Goal: Check status: Check status

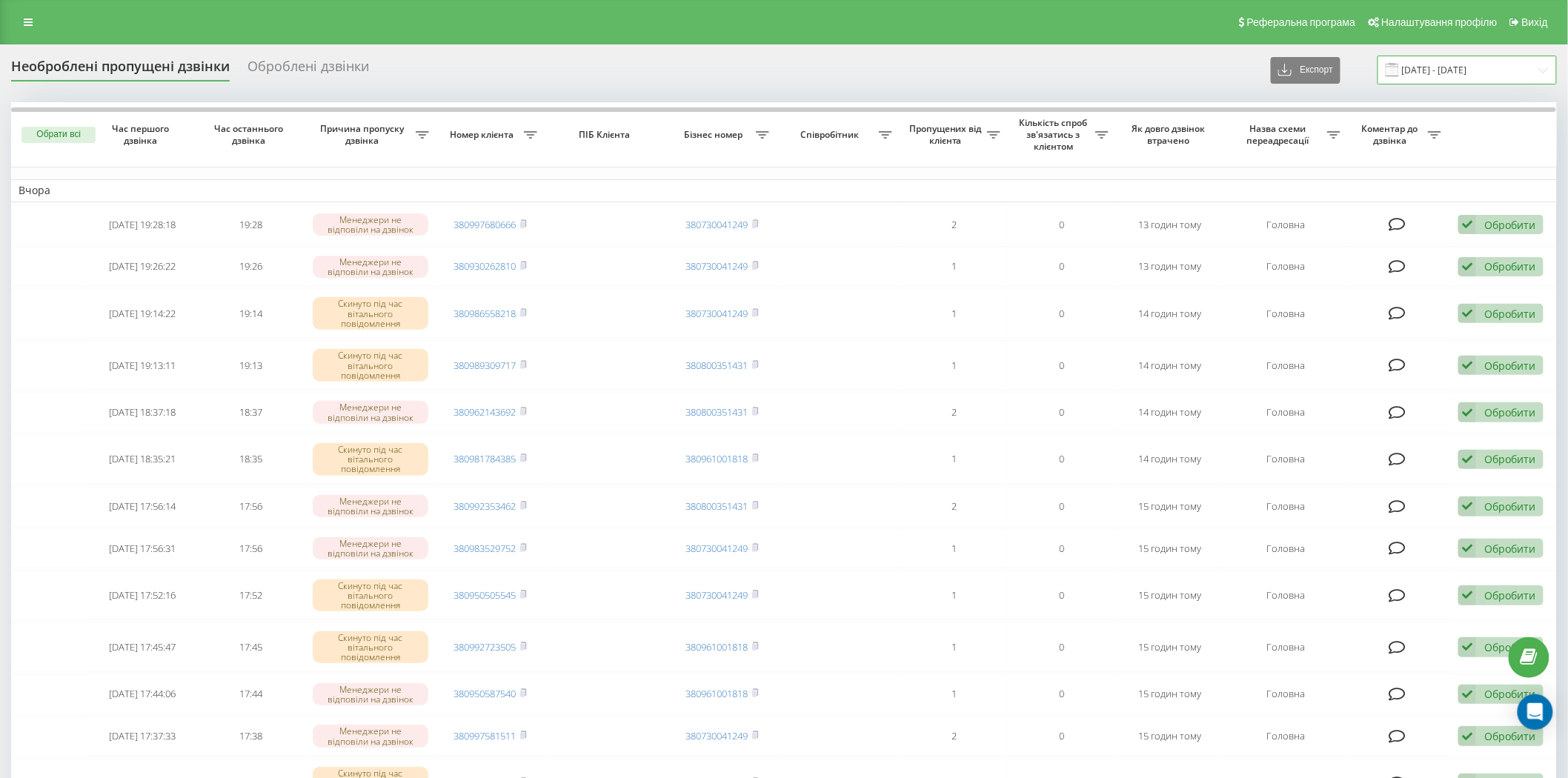
click at [1482, 65] on input "[DATE] - [DATE]" at bounding box center [1467, 70] width 179 height 29
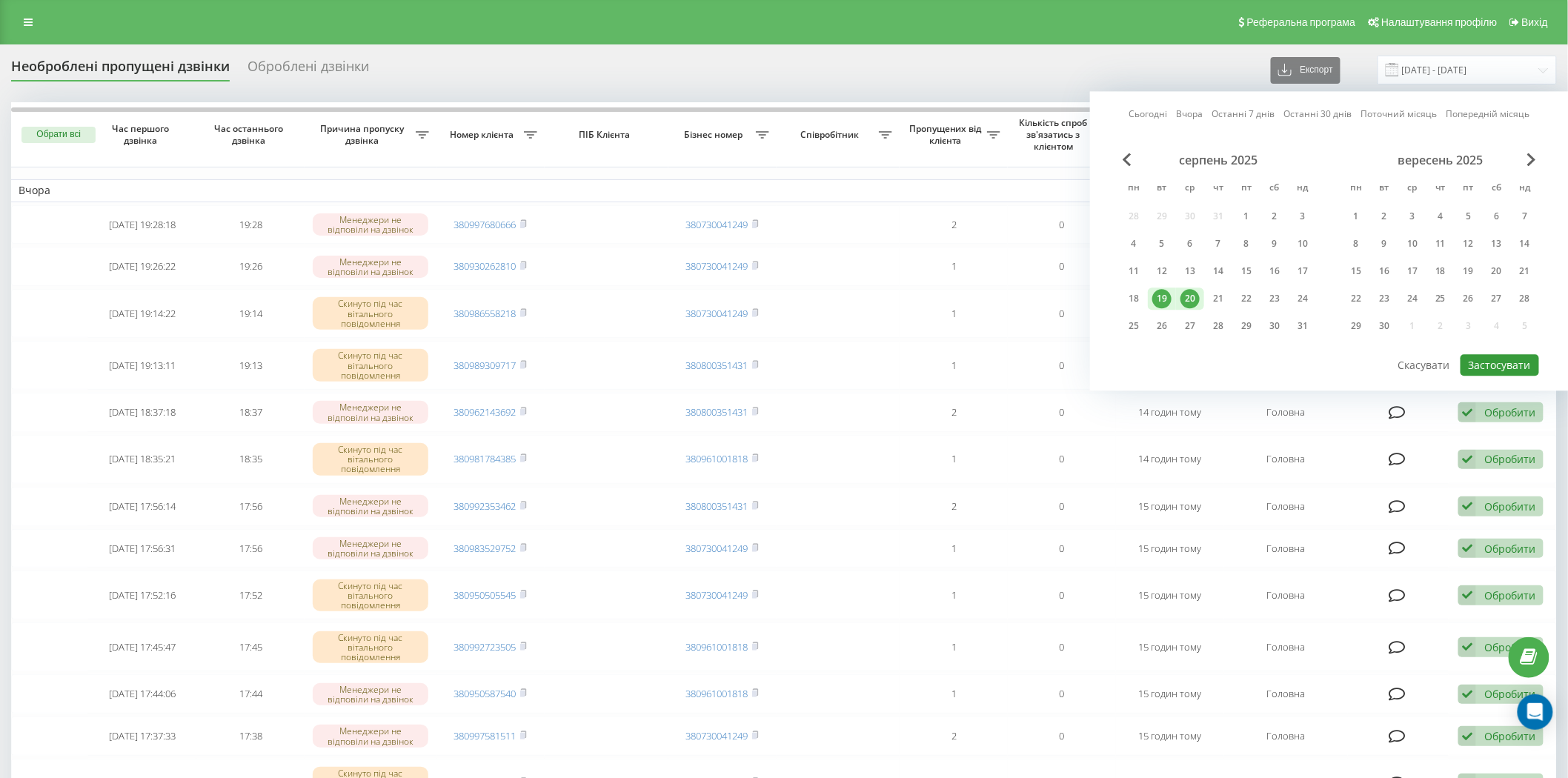
click at [1486, 369] on button "Застосувати" at bounding box center [1499, 365] width 79 height 21
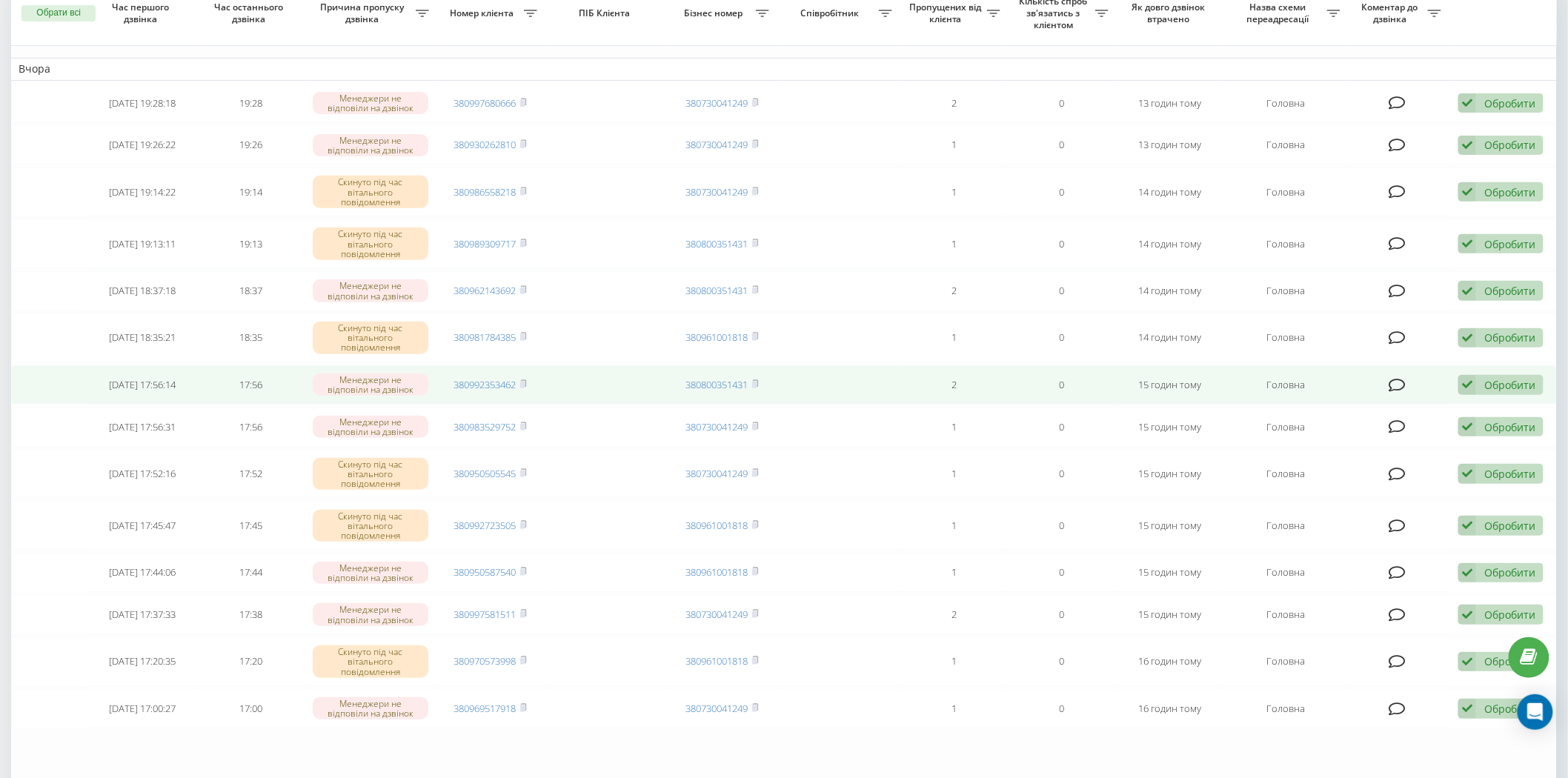
scroll to position [164, 0]
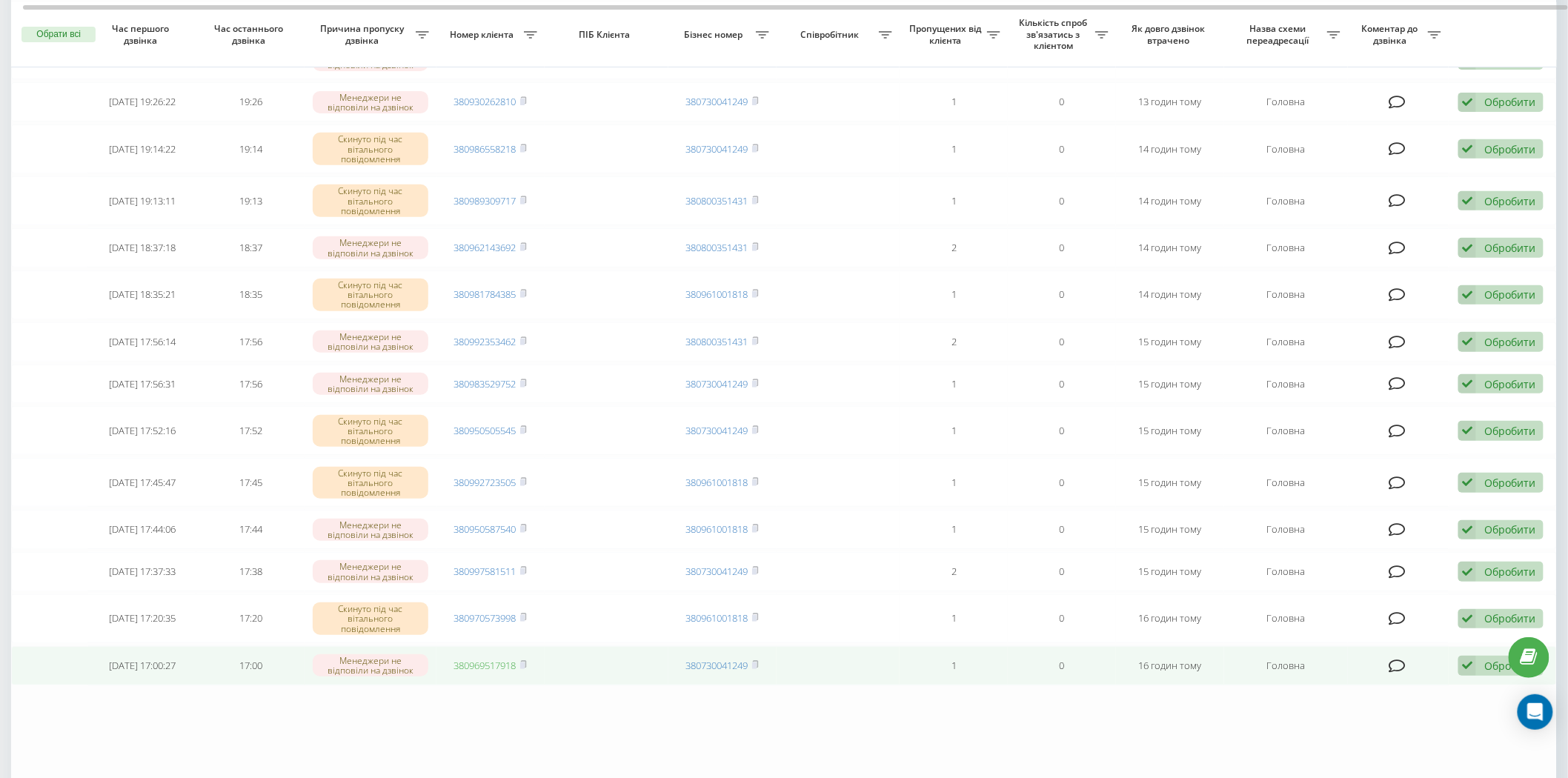
click at [499, 663] on link "380969517918" at bounding box center [485, 665] width 62 height 13
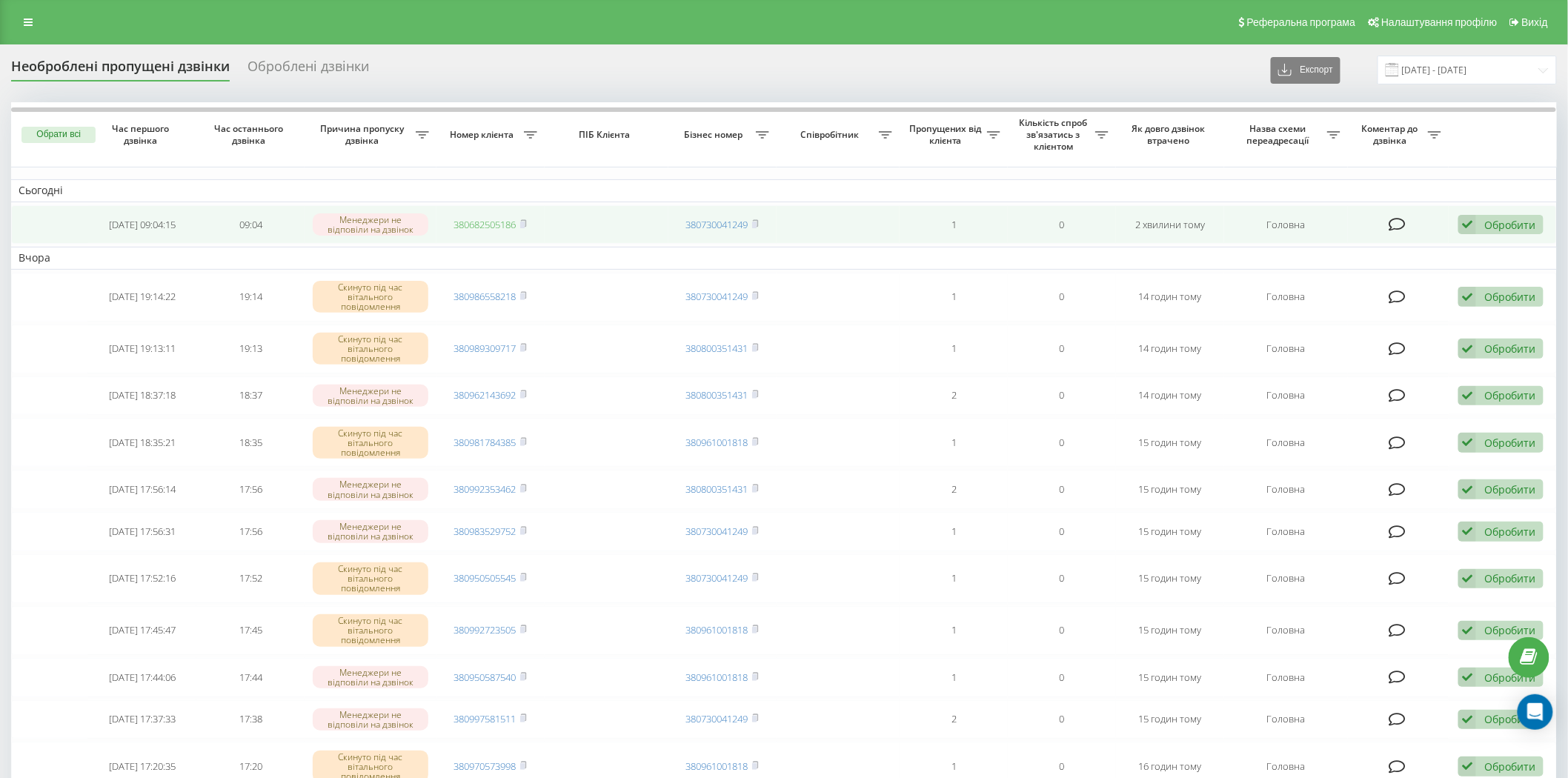
click at [489, 224] on link "380682505186" at bounding box center [485, 224] width 62 height 13
